Goal: Complete application form

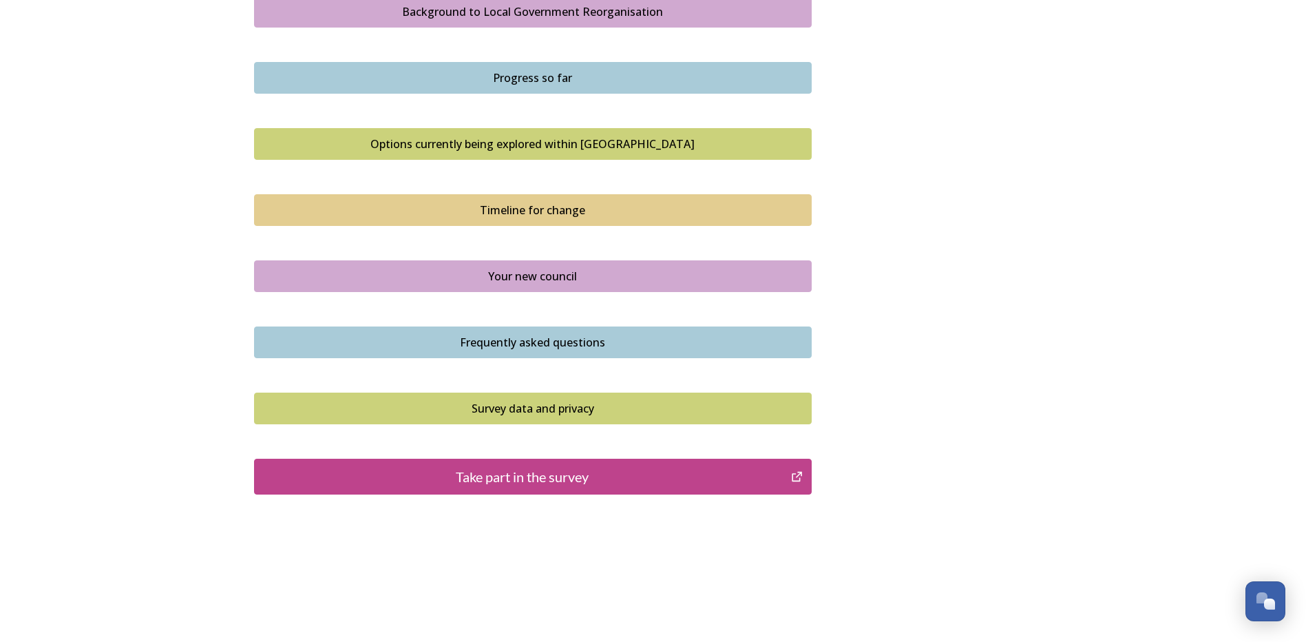
scroll to position [840, 0]
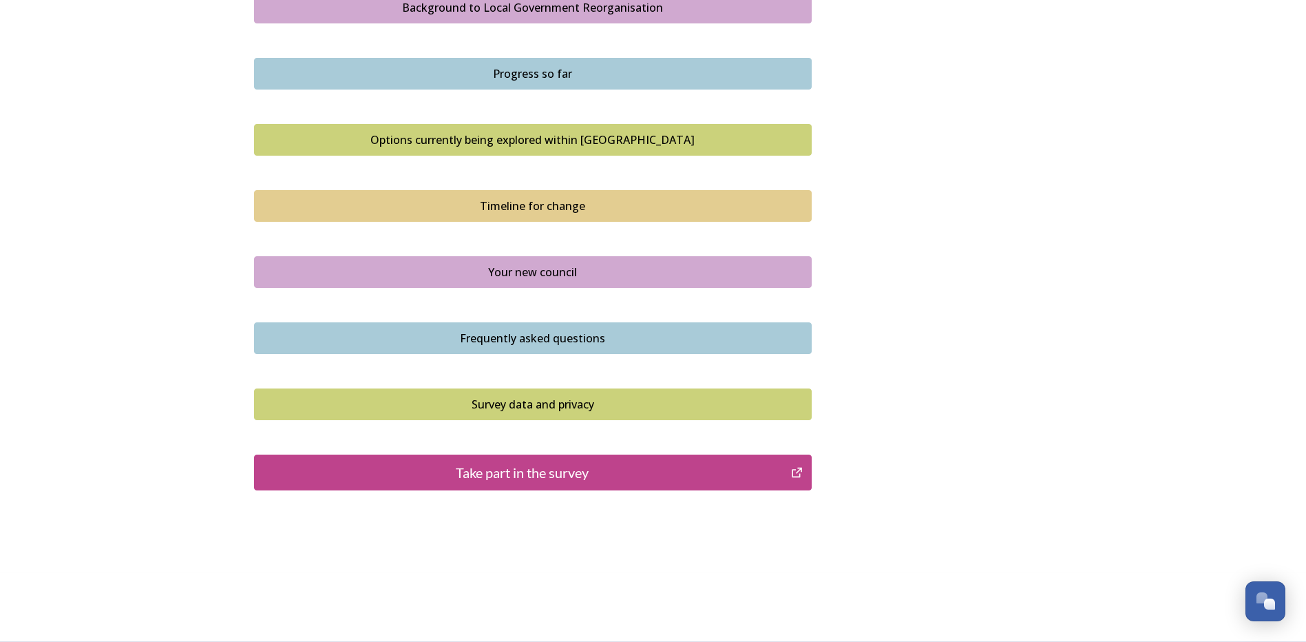
click at [556, 383] on div "Take part in the survey" at bounding box center [523, 472] width 523 height 21
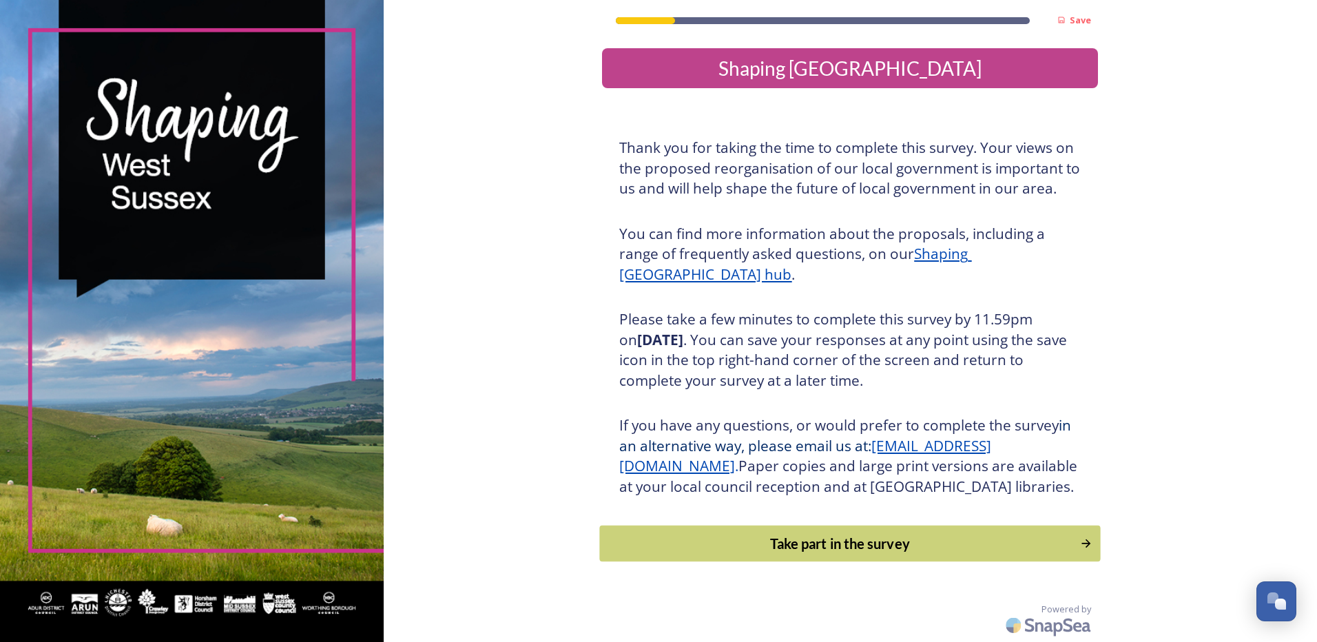
click at [833, 554] on div "Take part in the survey" at bounding box center [840, 543] width 466 height 21
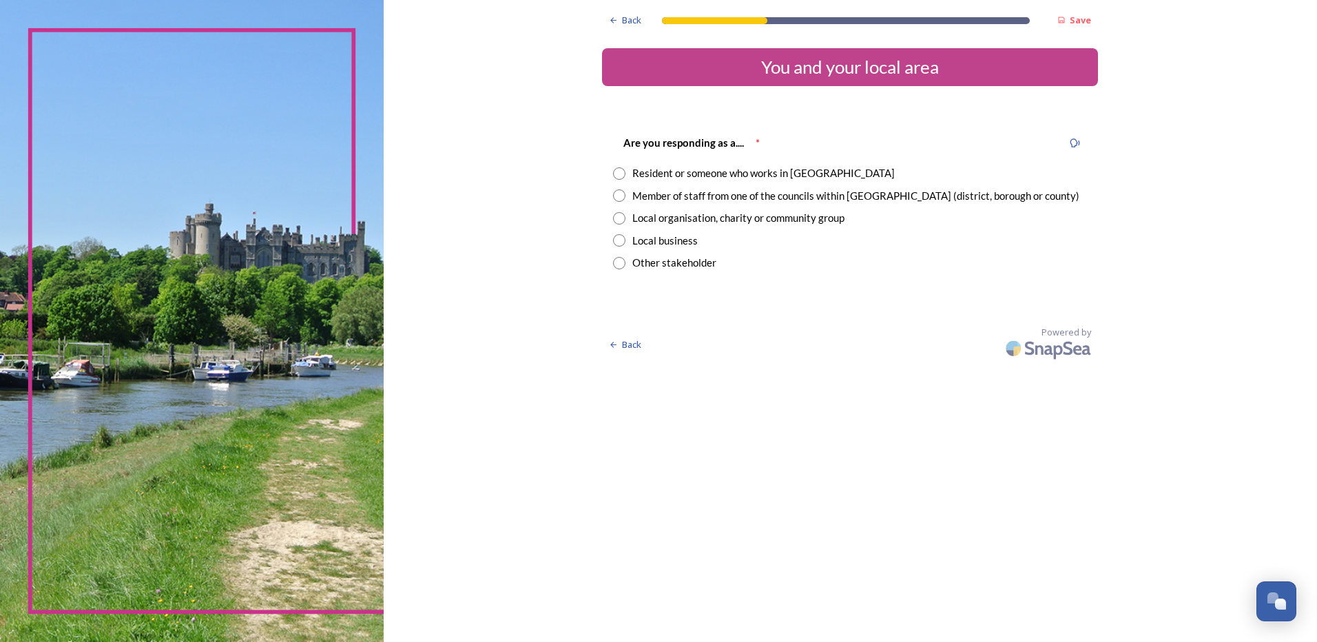
click at [622, 175] on input "radio" at bounding box center [619, 173] width 12 height 12
radio input "true"
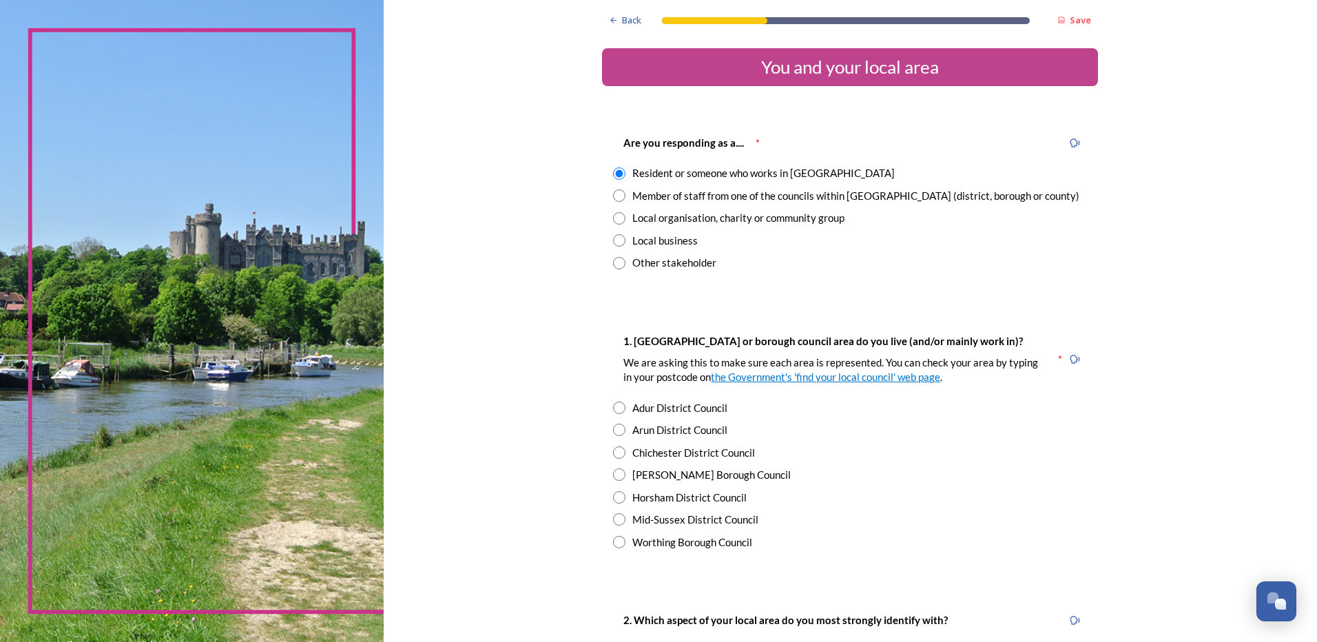
click at [615, 500] on input "radio" at bounding box center [619, 497] width 12 height 12
radio input "true"
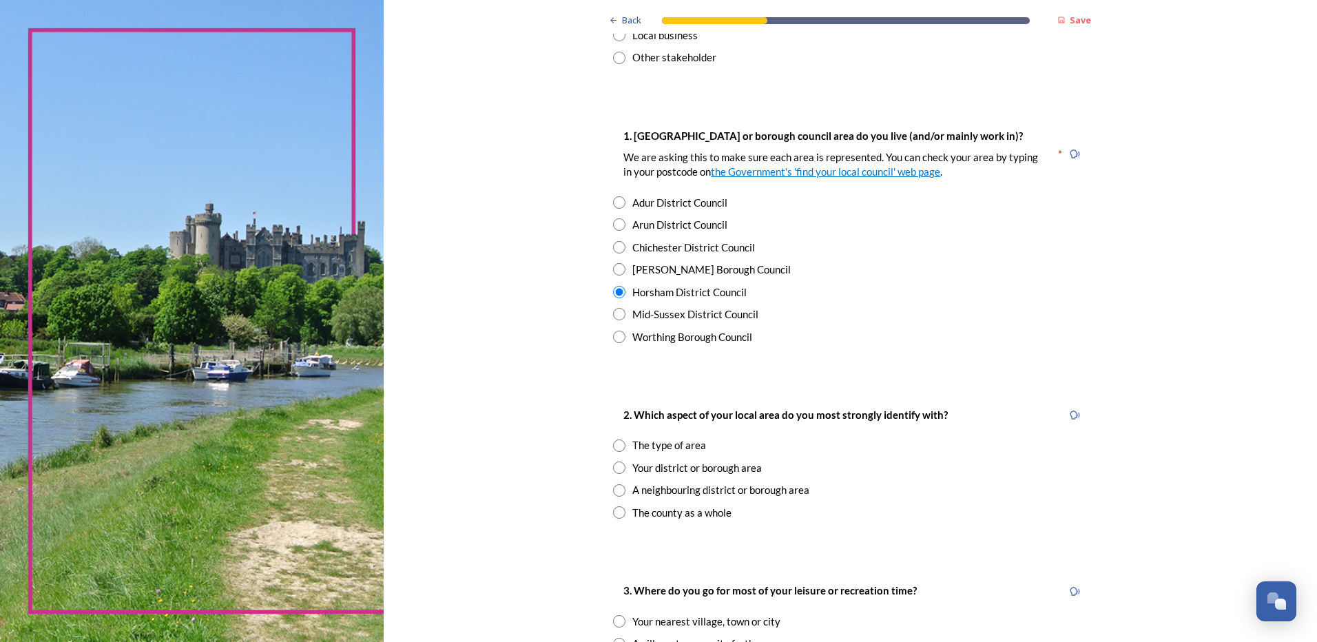
scroll to position [207, 0]
click at [617, 472] on input "radio" at bounding box center [619, 466] width 12 height 12
radio input "true"
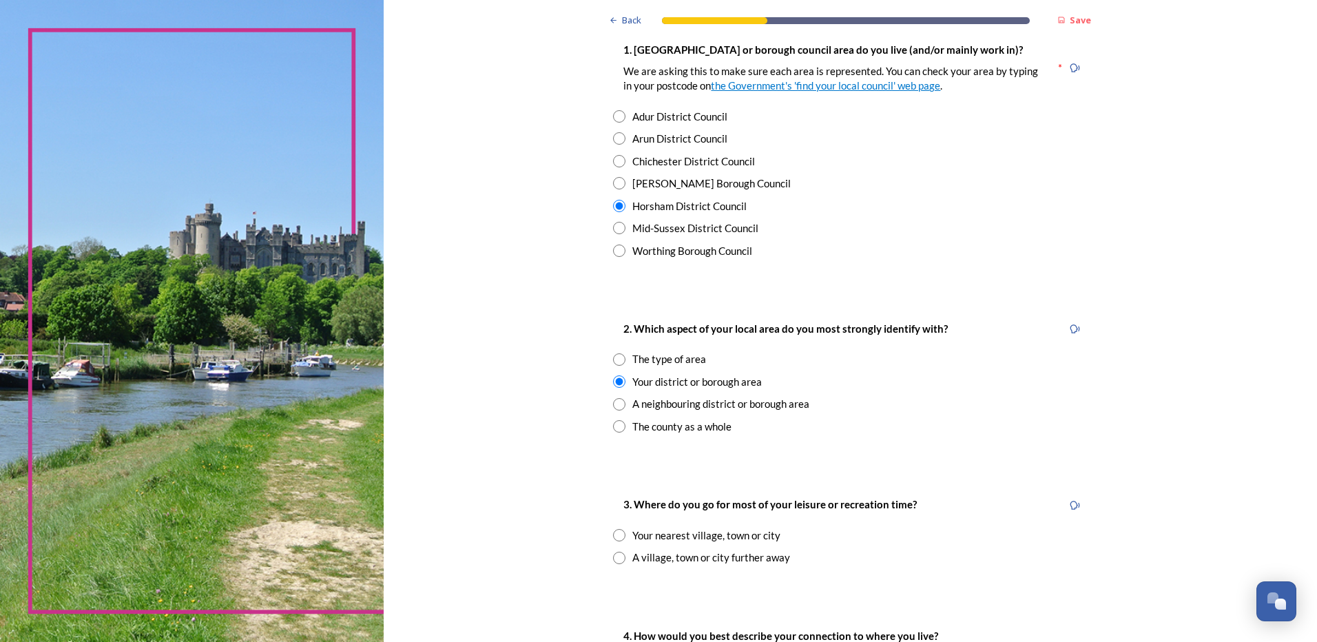
scroll to position [482, 0]
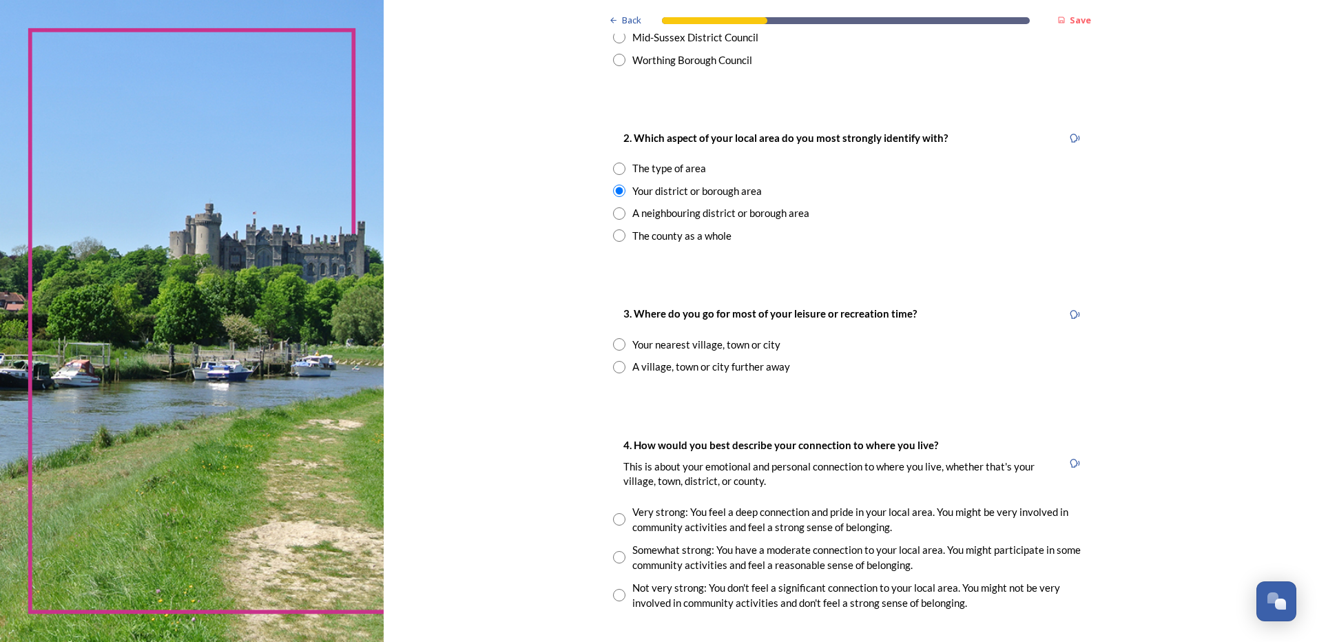
click at [615, 349] on input "radio" at bounding box center [619, 344] width 12 height 12
radio input "true"
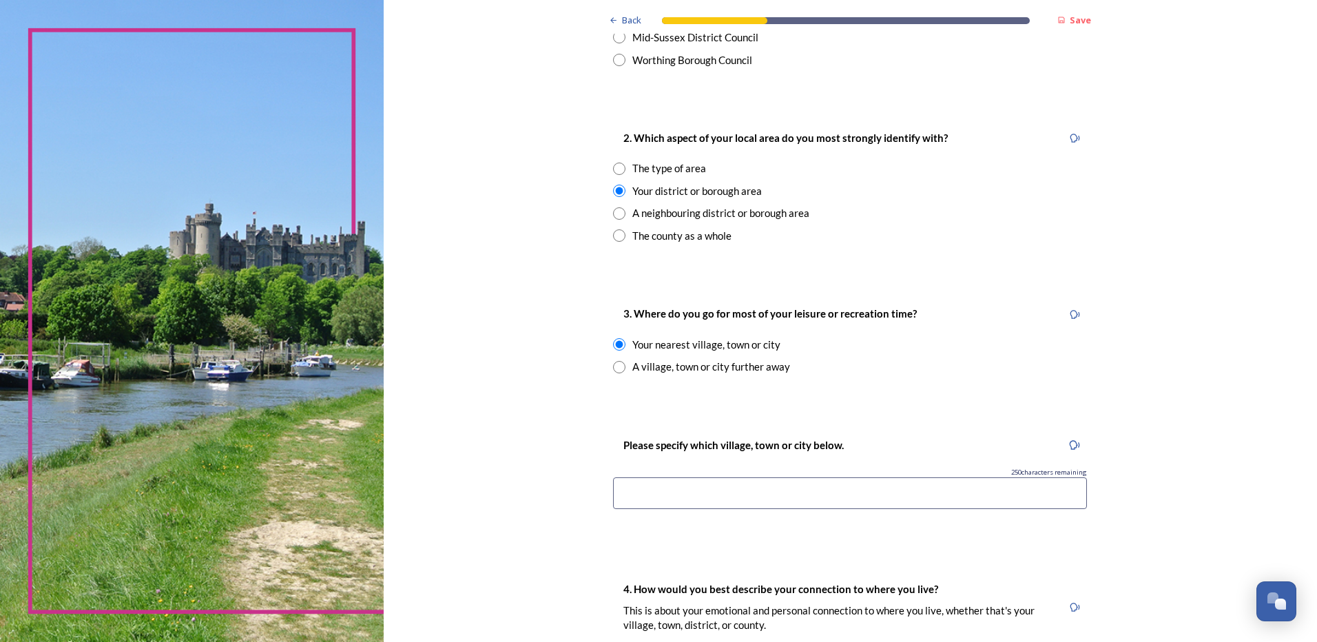
click at [683, 502] on input at bounding box center [850, 493] width 474 height 32
type input "o"
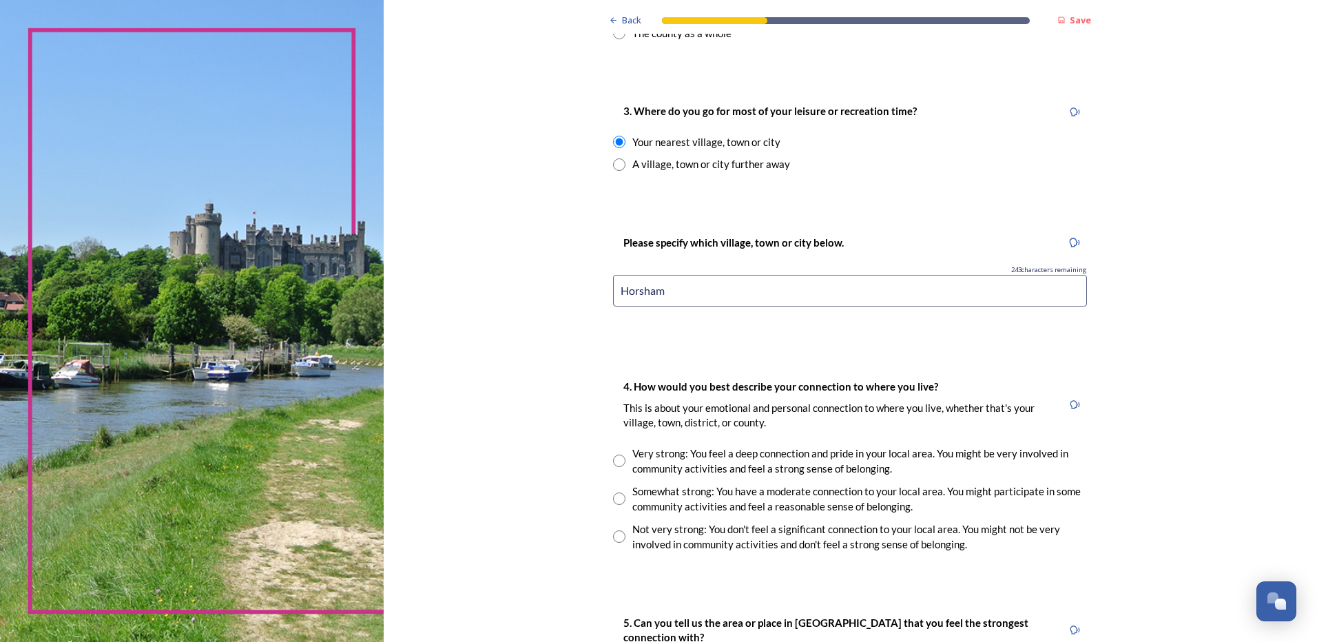
scroll to position [758, 0]
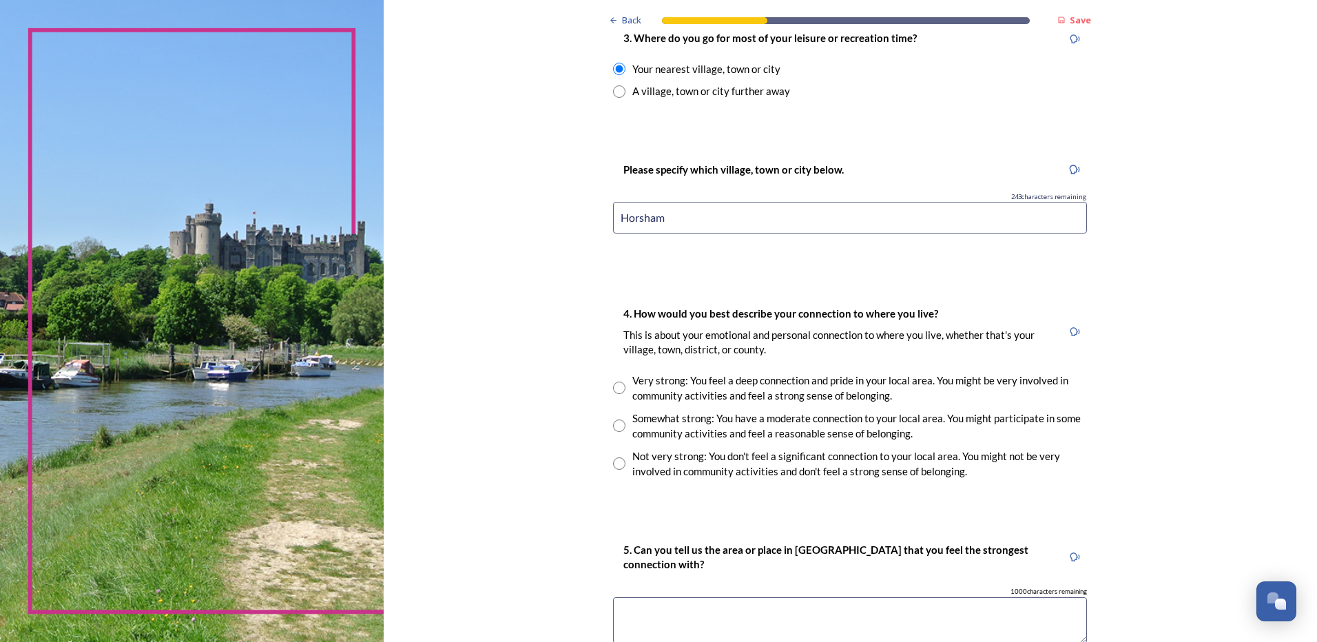
type input "Horsham"
click at [615, 390] on input "radio" at bounding box center [619, 388] width 12 height 12
radio input "true"
click at [668, 613] on textarea at bounding box center [850, 620] width 474 height 46
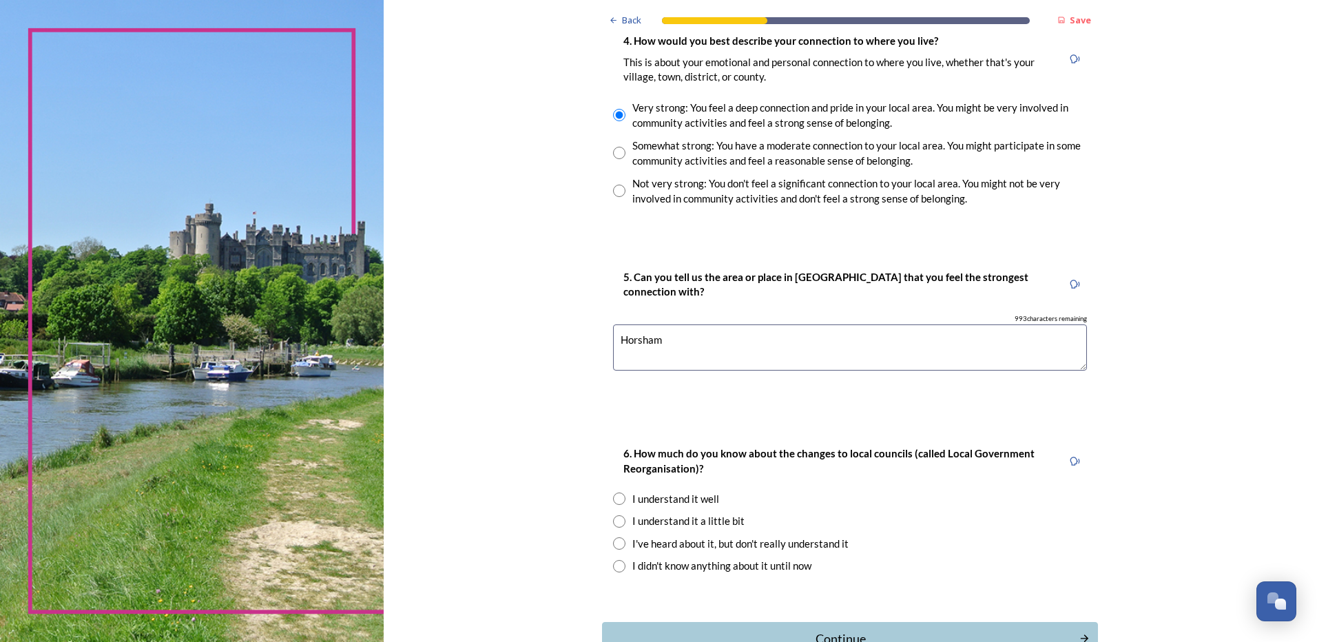
scroll to position [1033, 0]
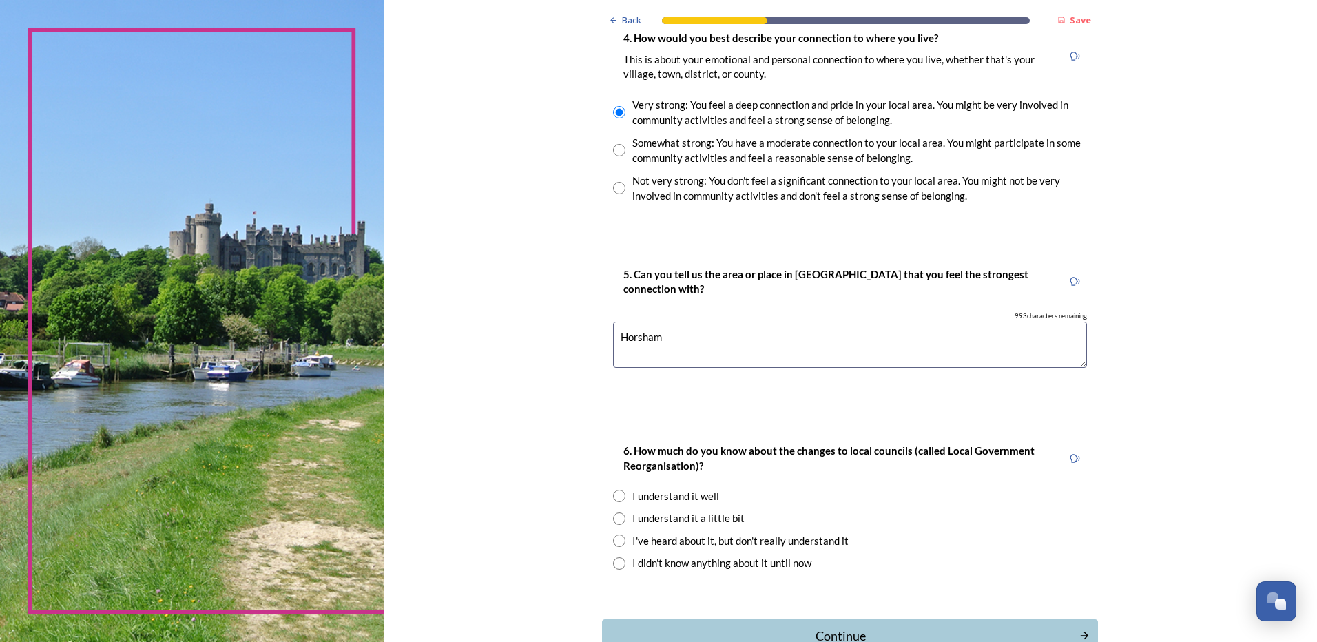
type textarea "Horsham"
click at [618, 538] on input "radio" at bounding box center [619, 540] width 12 height 12
radio input "true"
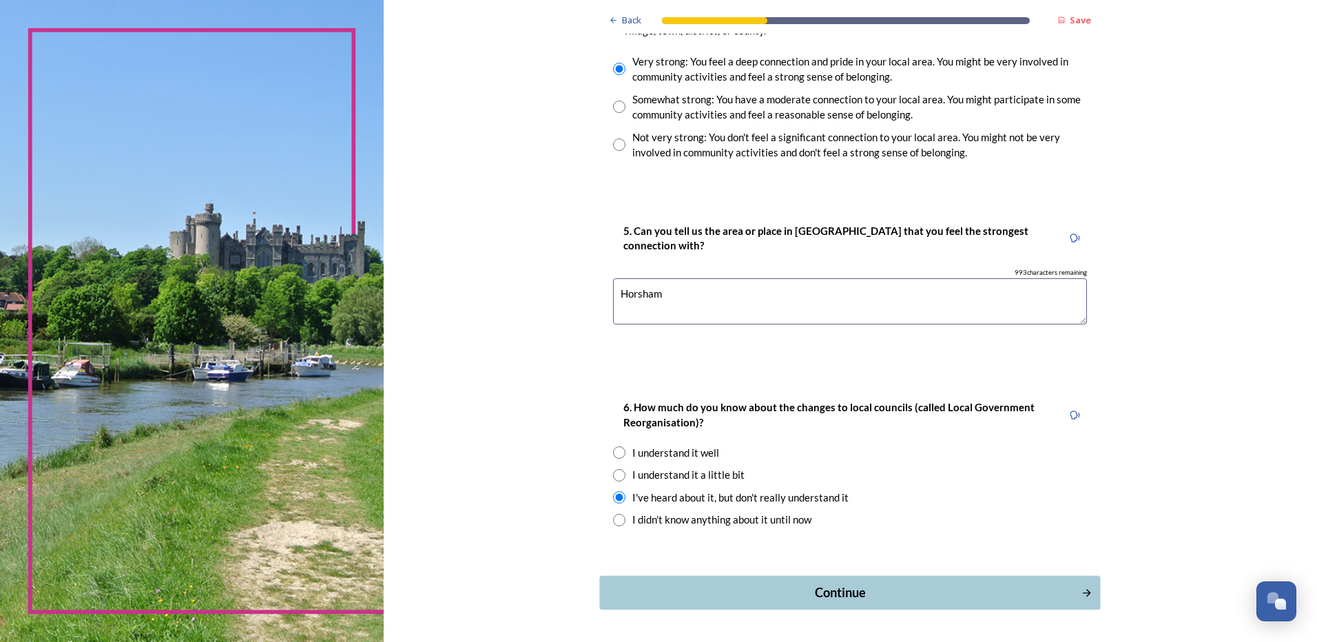
scroll to position [1124, 0]
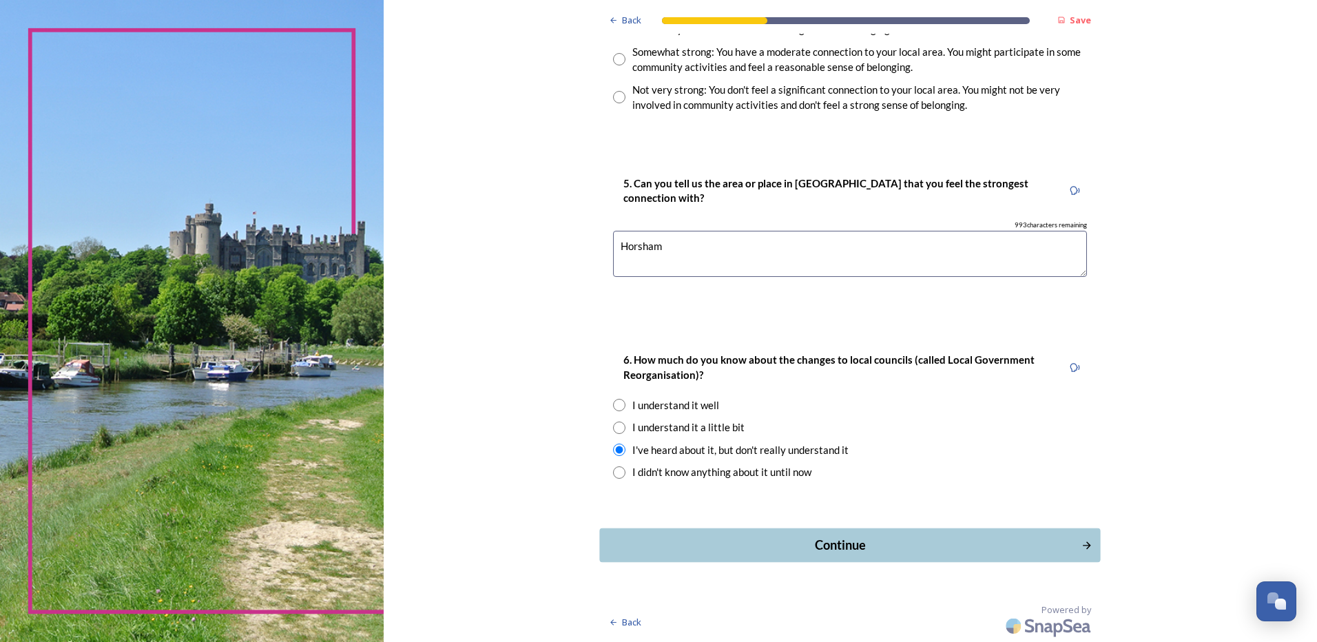
click at [795, 550] on div "Continue" at bounding box center [840, 545] width 466 height 19
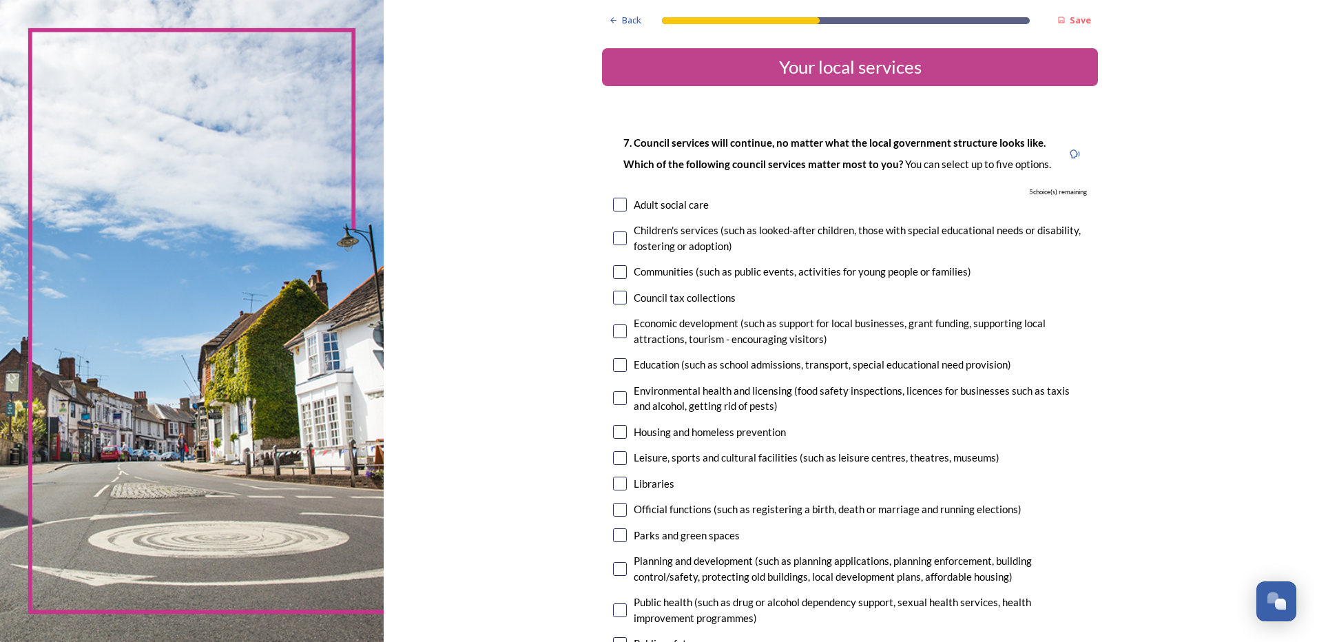
click at [614, 209] on input "checkbox" at bounding box center [620, 205] width 14 height 14
checkbox input "true"
click at [617, 461] on input "checkbox" at bounding box center [620, 458] width 14 height 14
checkbox input "true"
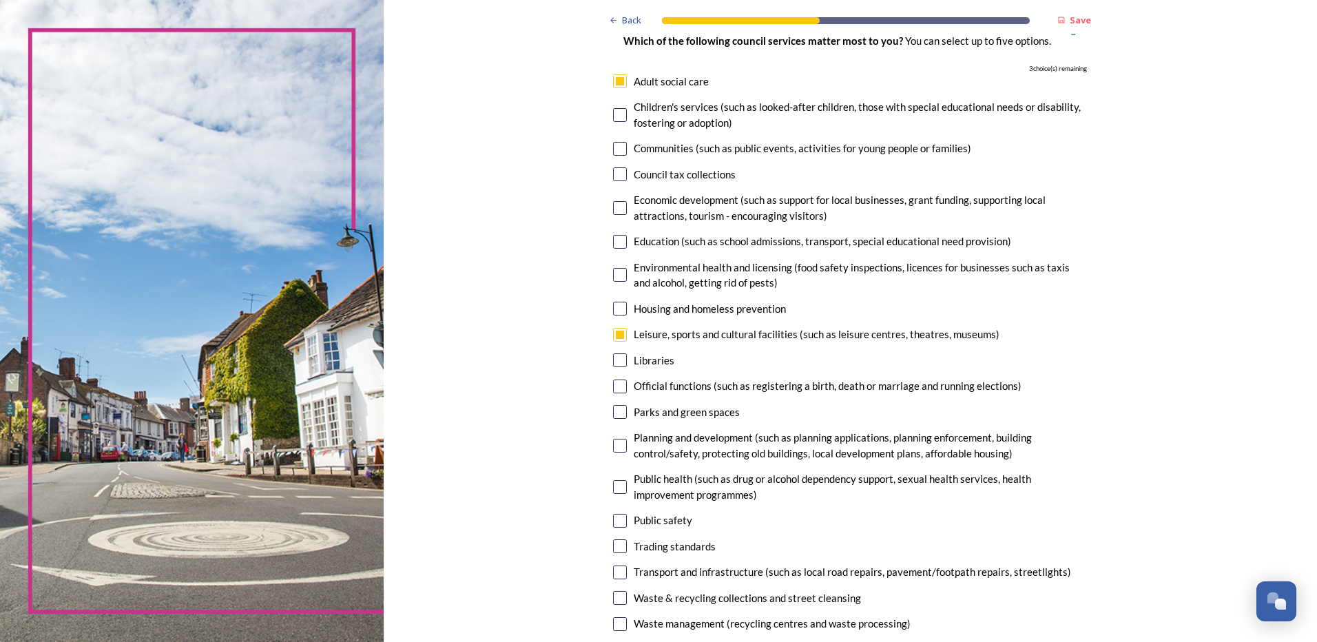
scroll to position [138, 0]
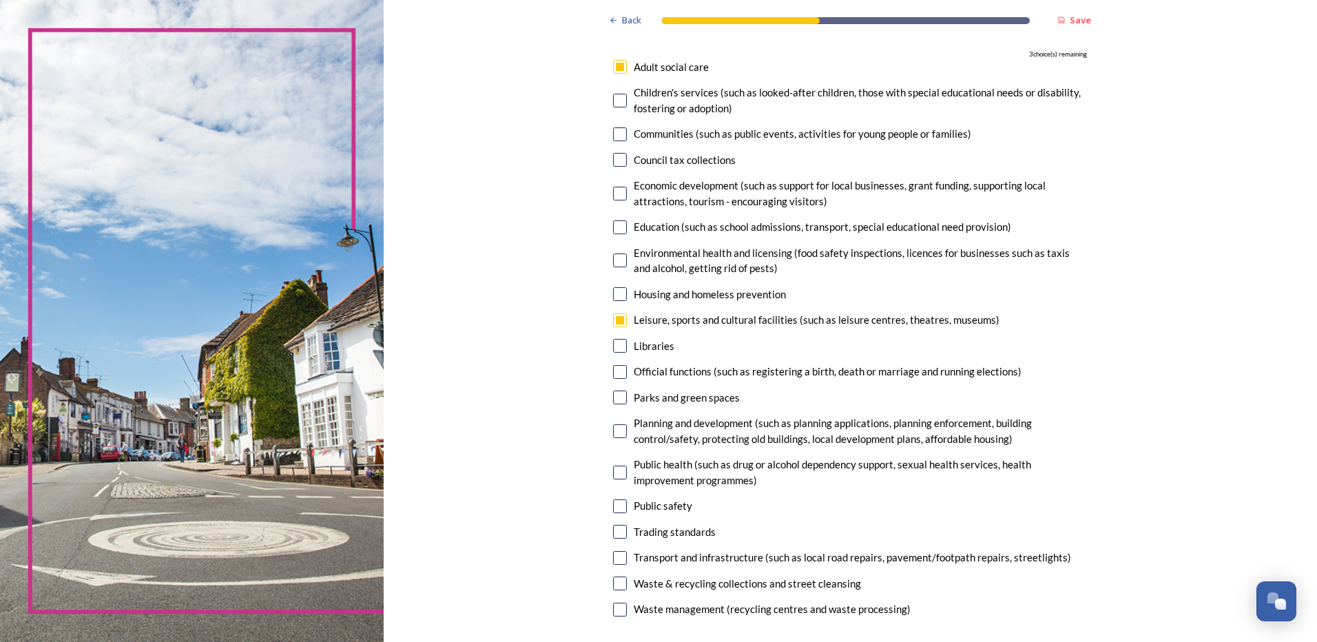
click at [616, 401] on input "checkbox" at bounding box center [620, 397] width 14 height 14
checkbox input "true"
click at [619, 505] on input "checkbox" at bounding box center [620, 506] width 14 height 14
checkbox input "true"
click at [618, 561] on input "checkbox" at bounding box center [620, 558] width 14 height 14
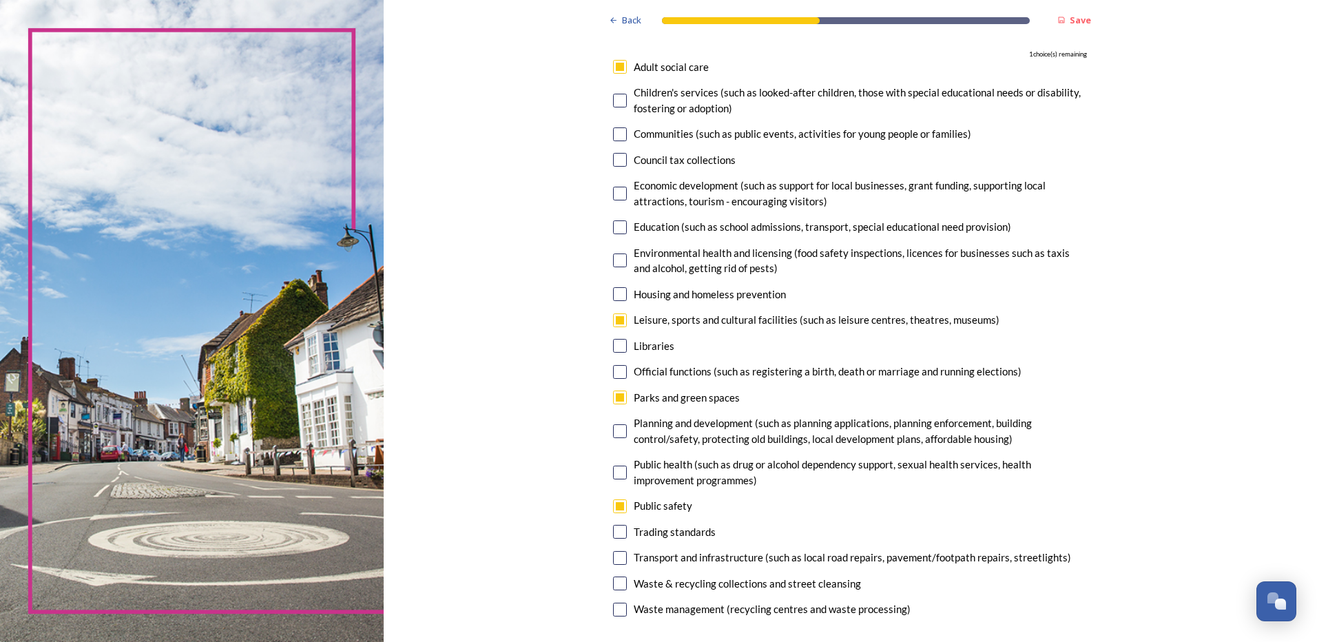
checkbox input "true"
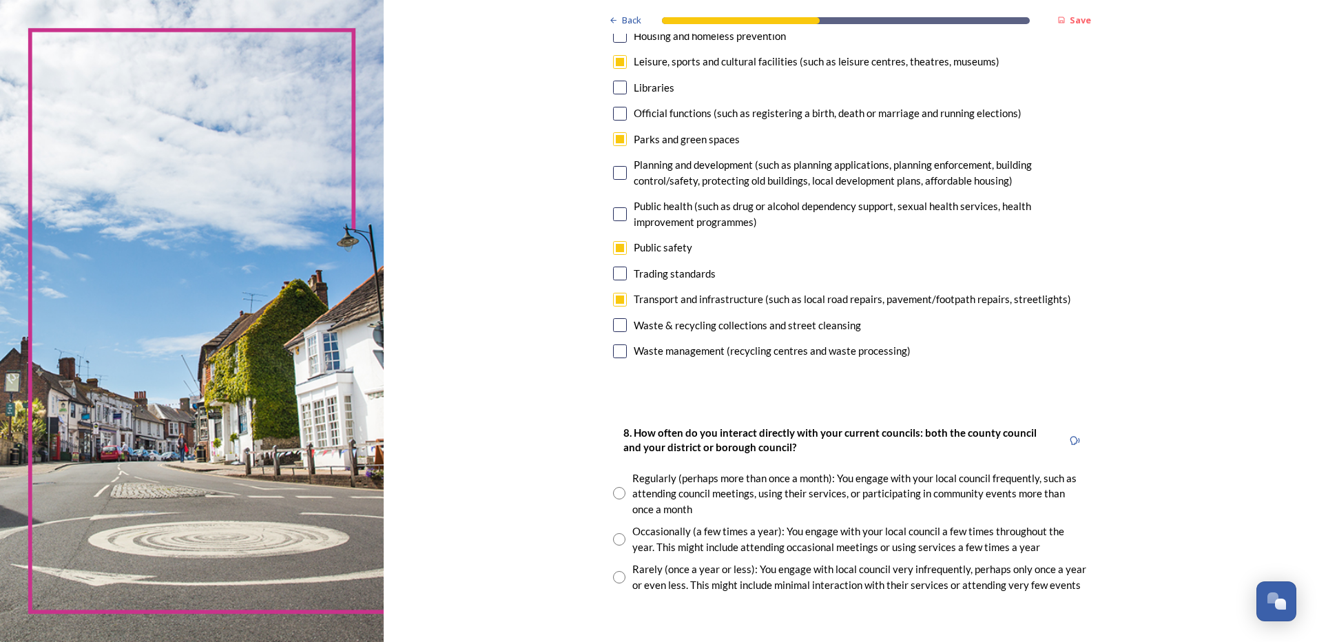
scroll to position [551, 0]
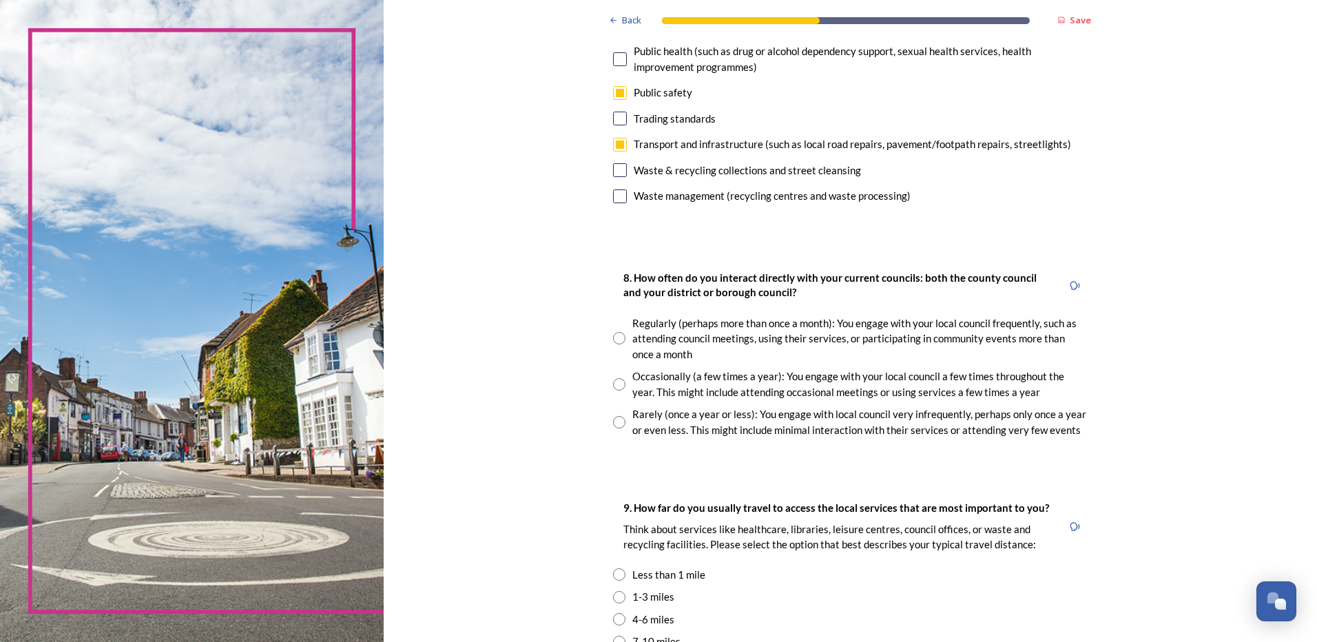
click at [616, 426] on input "radio" at bounding box center [619, 422] width 12 height 12
radio input "true"
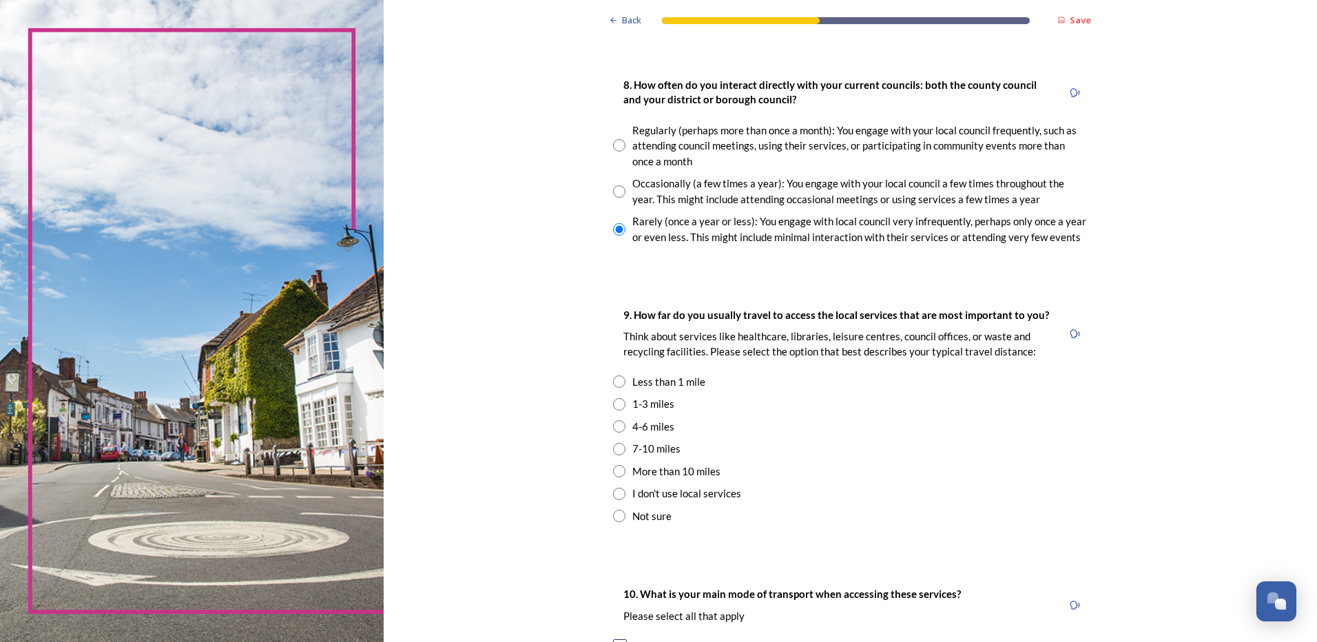
scroll to position [758, 0]
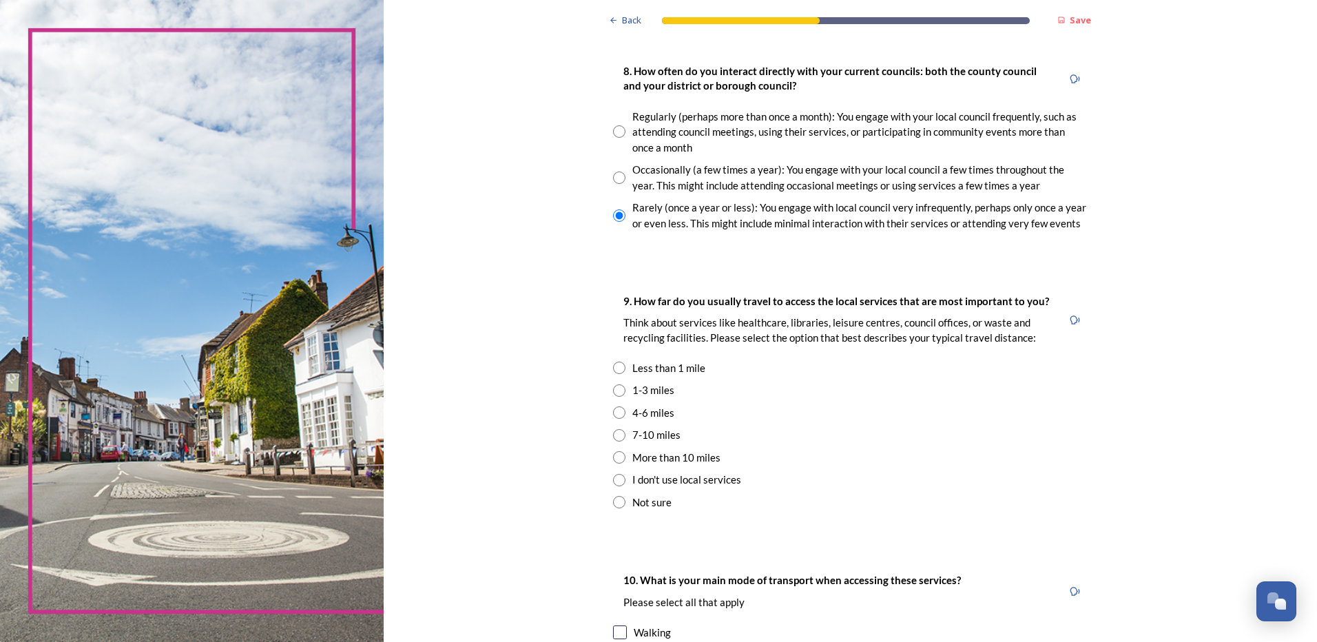
click at [613, 393] on input "radio" at bounding box center [619, 390] width 12 height 12
radio input "true"
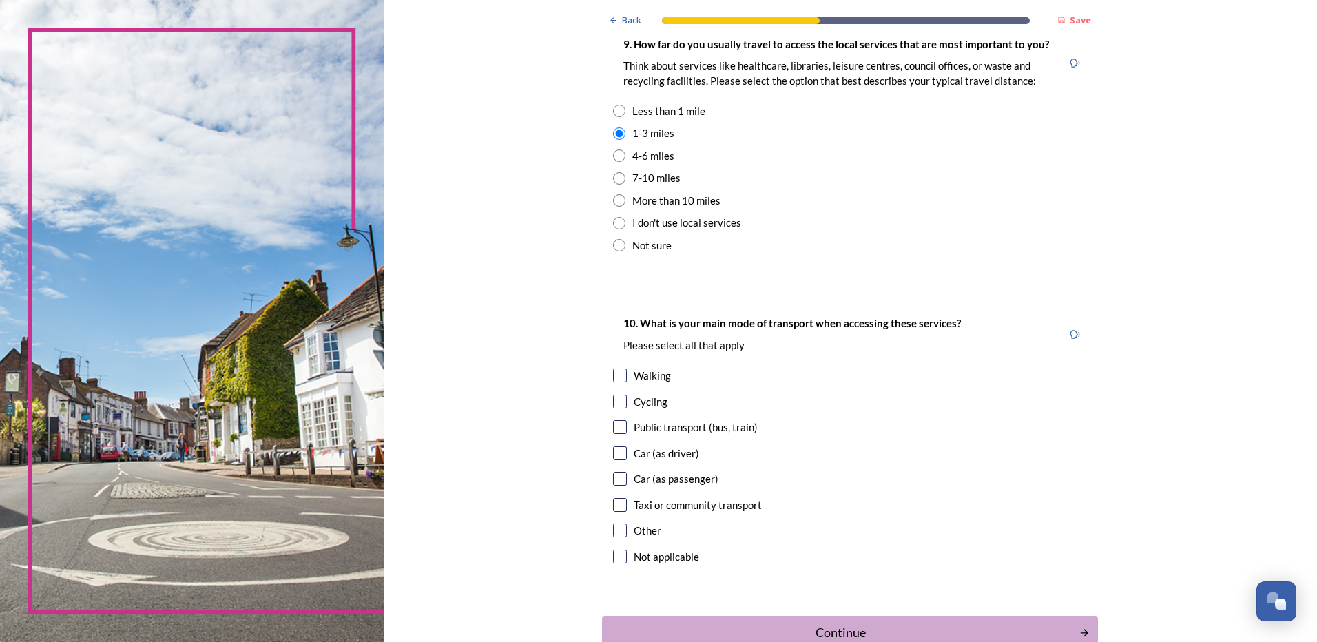
scroll to position [1102, 0]
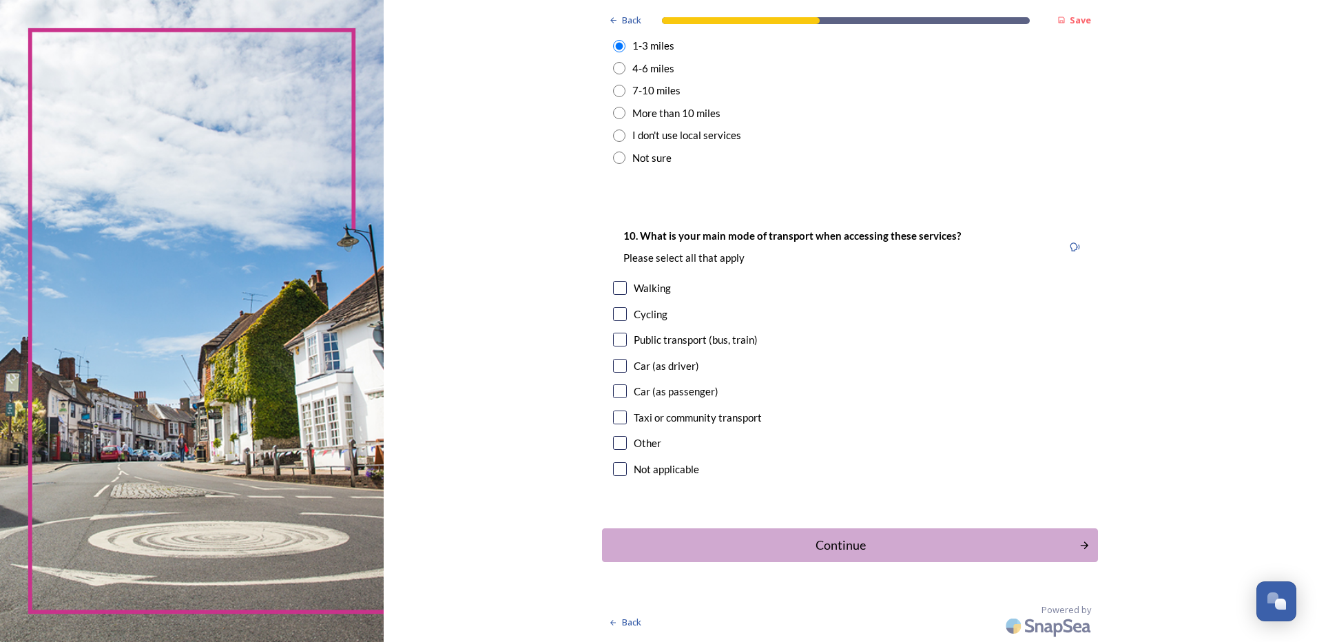
click at [613, 366] on input "checkbox" at bounding box center [620, 366] width 14 height 14
checkbox input "true"
click at [800, 545] on div "Continue" at bounding box center [840, 545] width 466 height 19
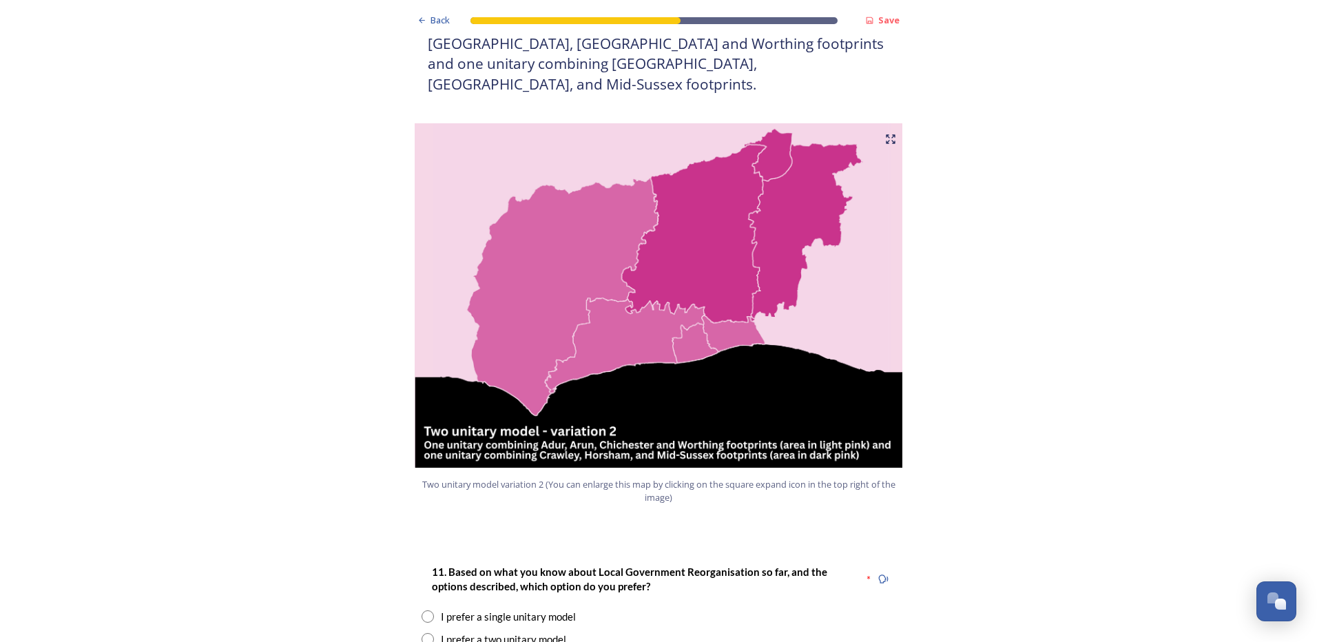
scroll to position [1377, 0]
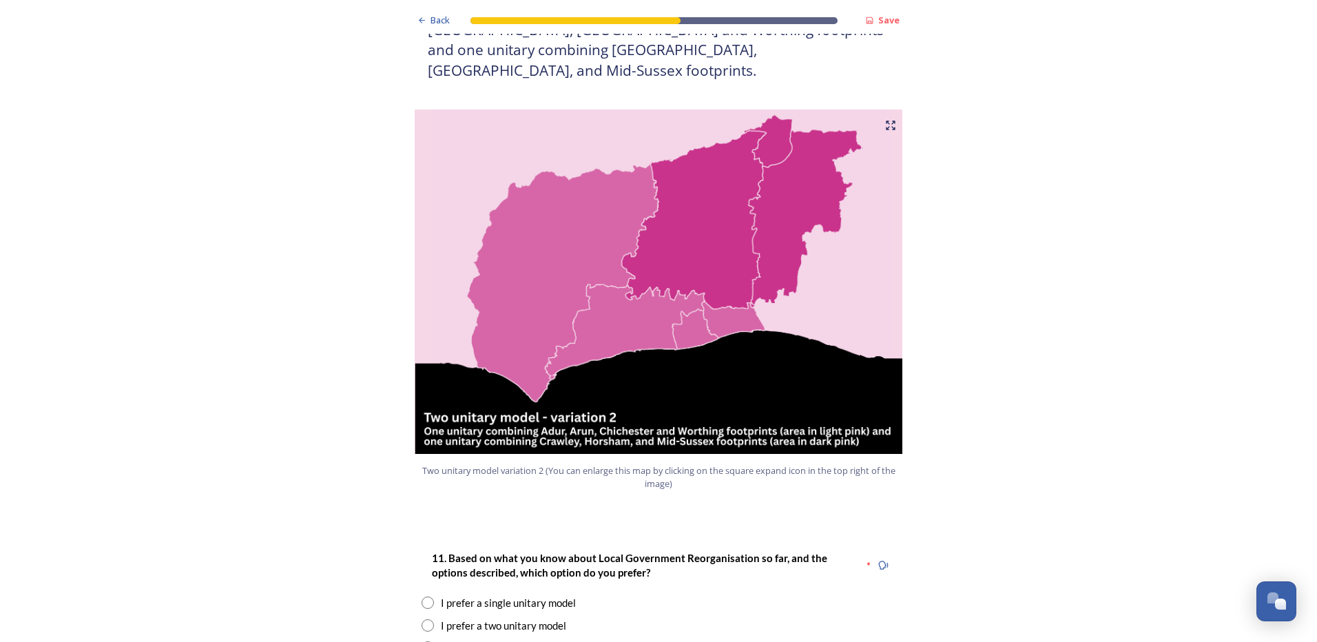
click at [424, 596] on input "radio" at bounding box center [427, 602] width 12 height 12
radio input "true"
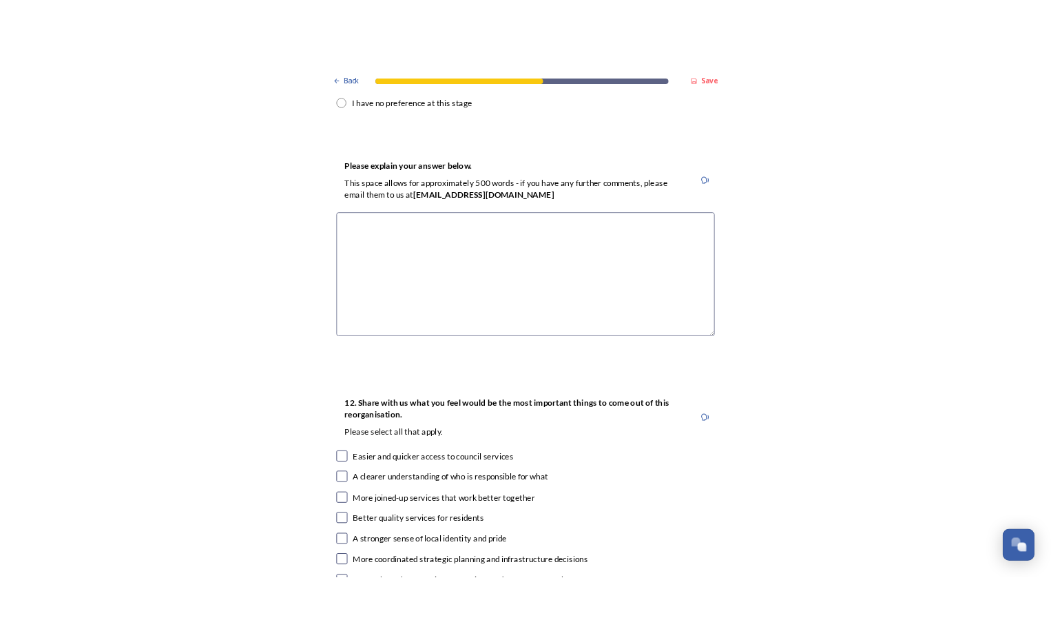
scroll to position [1997, 0]
